Goal: Information Seeking & Learning: Learn about a topic

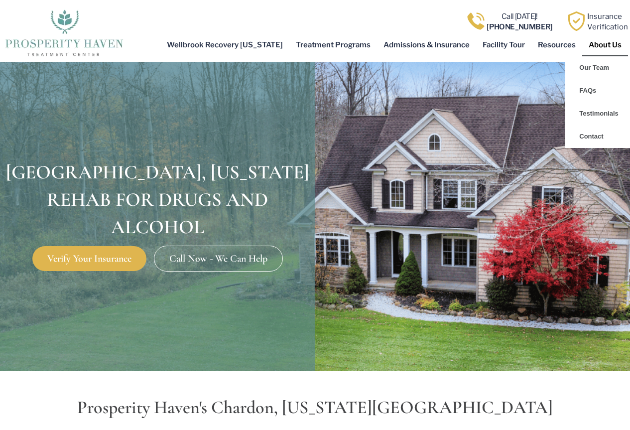
click at [611, 47] on link "About Us" at bounding box center [605, 44] width 46 height 23
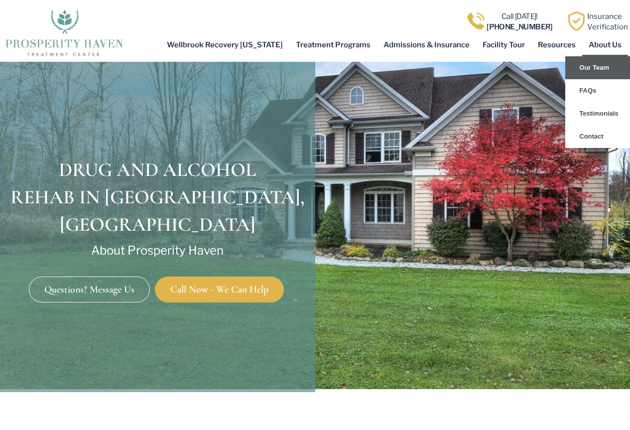
click at [598, 69] on link "Our Team" at bounding box center [597, 67] width 65 height 23
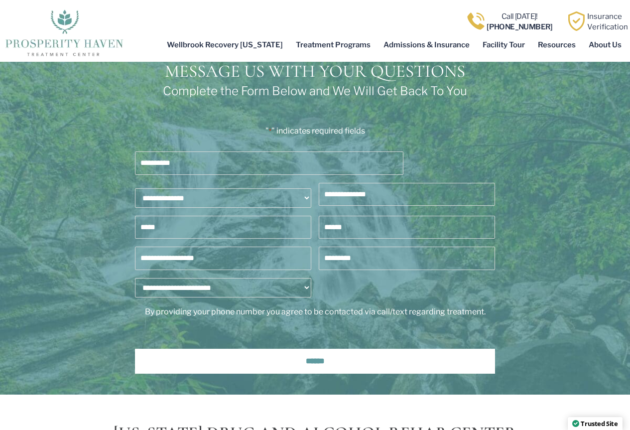
scroll to position [5626, 0]
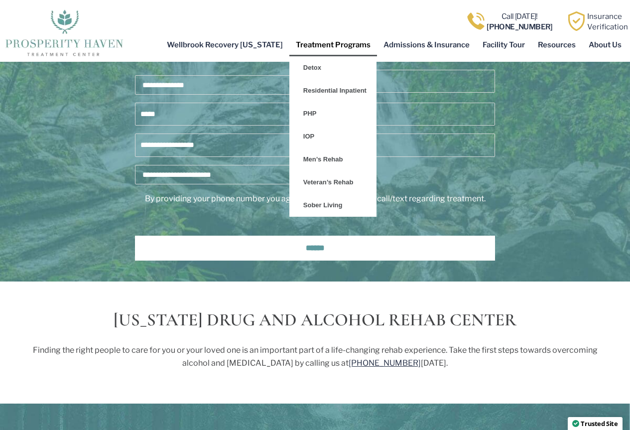
click at [335, 40] on link "Treatment Programs" at bounding box center [333, 44] width 88 height 23
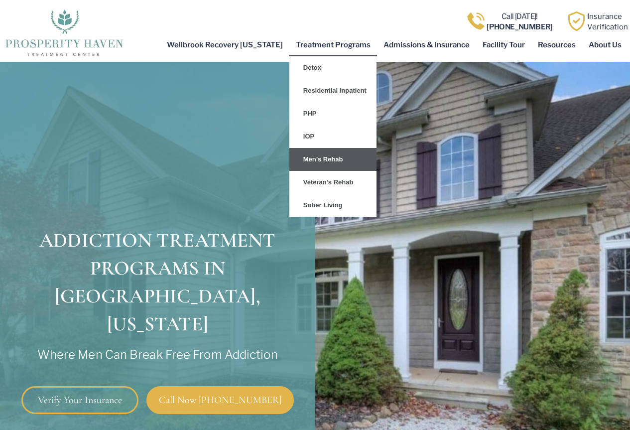
click at [328, 159] on link "Men’s Rehab" at bounding box center [332, 159] width 87 height 23
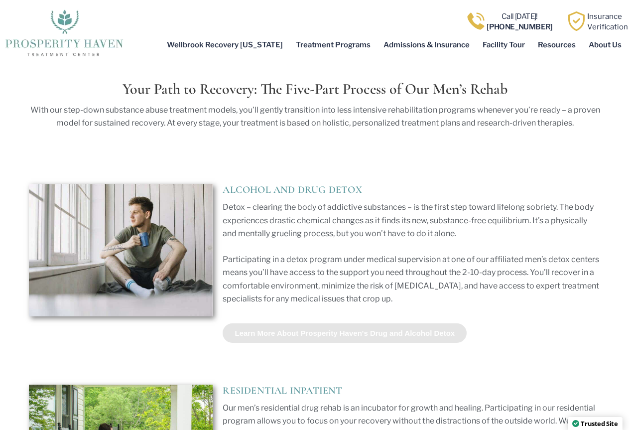
scroll to position [2190, 0]
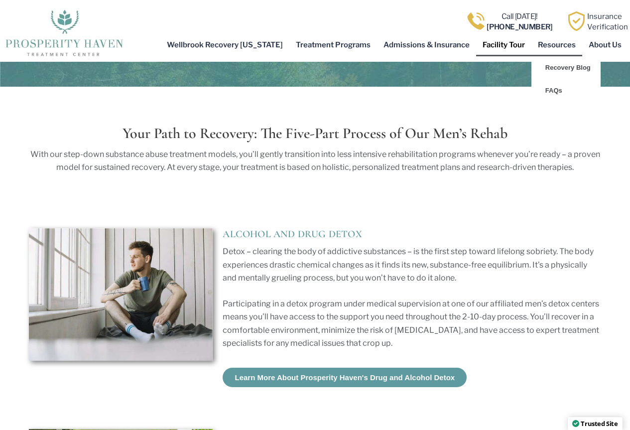
click at [508, 44] on link "Facility Tour" at bounding box center [503, 44] width 55 height 23
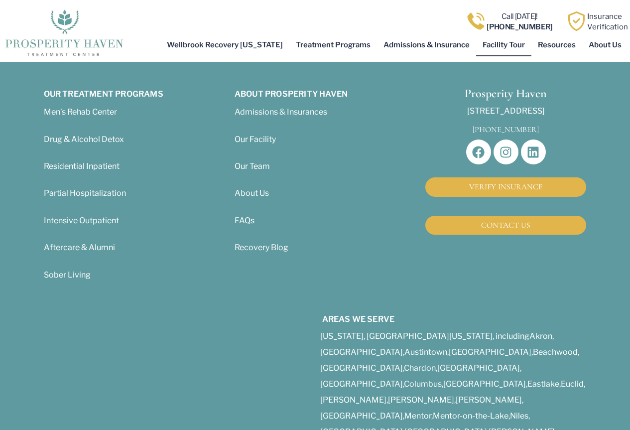
scroll to position [2290, 0]
